Goal: Information Seeking & Learning: Learn about a topic

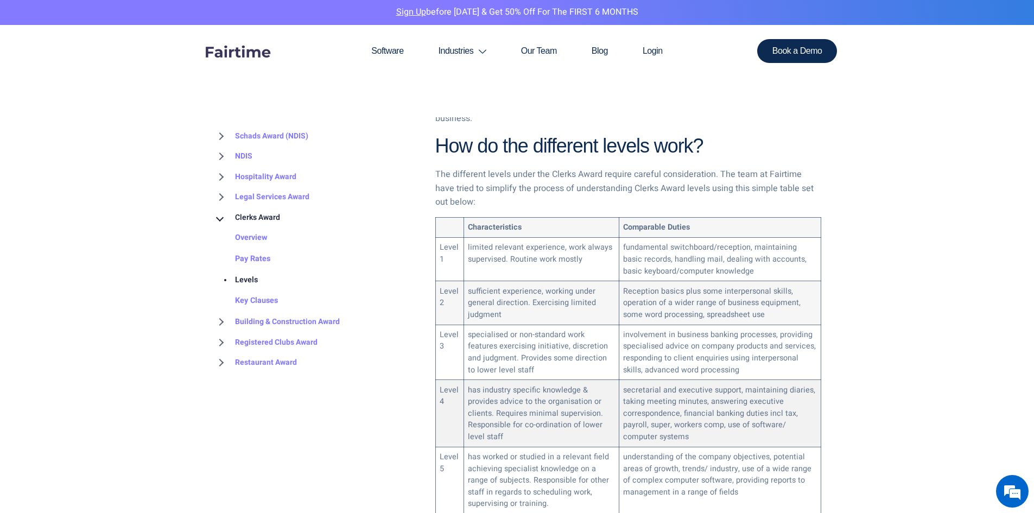
click at [605, 380] on td "has industry specific knowledge & provides advice to the organisation or client…" at bounding box center [541, 413] width 155 height 67
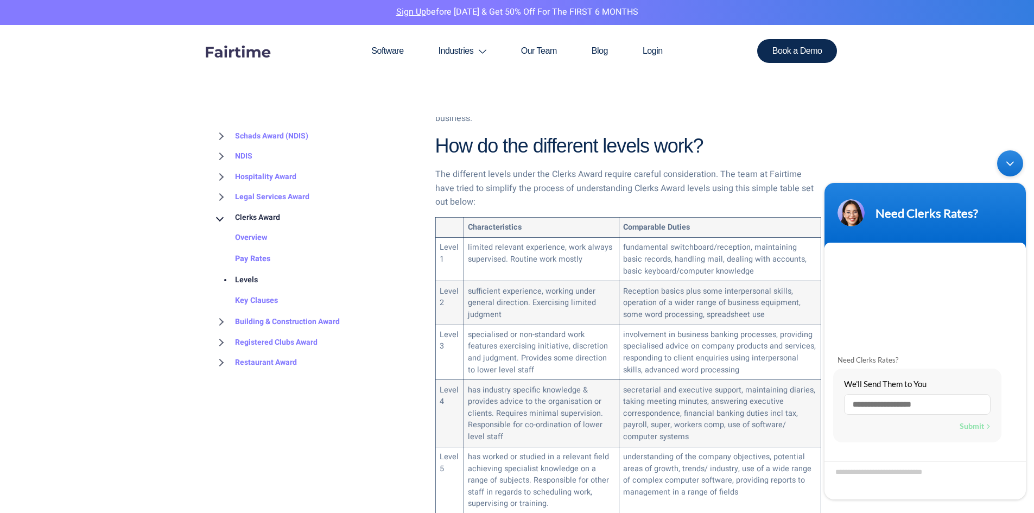
click at [1023, 154] on body "Need Clerks Rates? Need Clerks Rates? We'll Send Them to You Enter a valid emai…" at bounding box center [925, 325] width 212 height 360
click at [1001, 155] on div "Minimize live chat window" at bounding box center [1010, 163] width 26 height 26
click at [1008, 160] on div "Minimize live chat window" at bounding box center [1010, 163] width 26 height 26
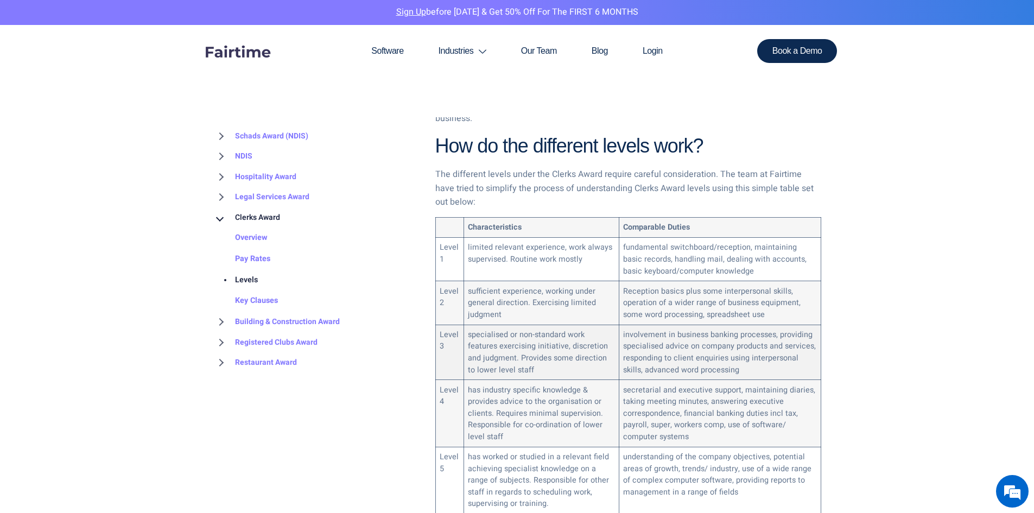
scroll to position [1, 0]
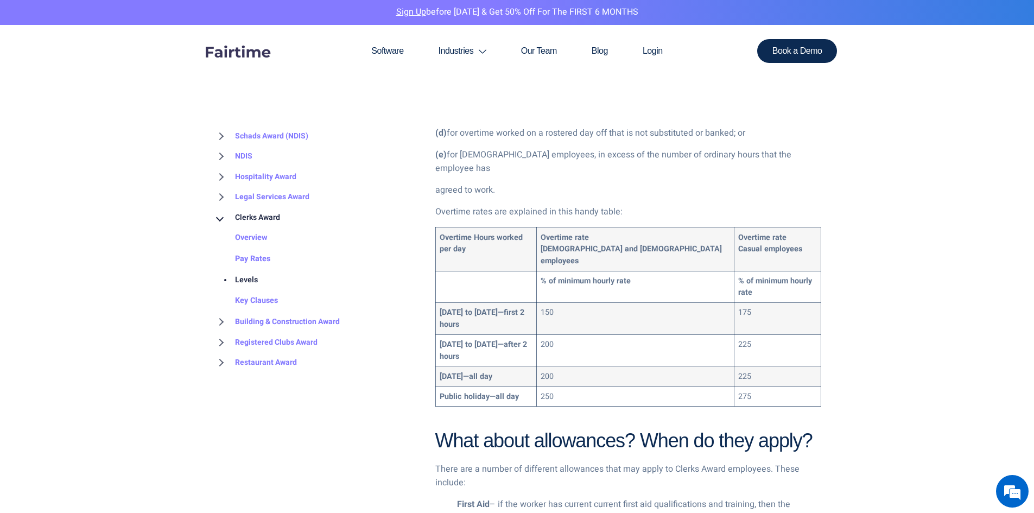
scroll to position [1438, 0]
